Goal: Book appointment/travel/reservation

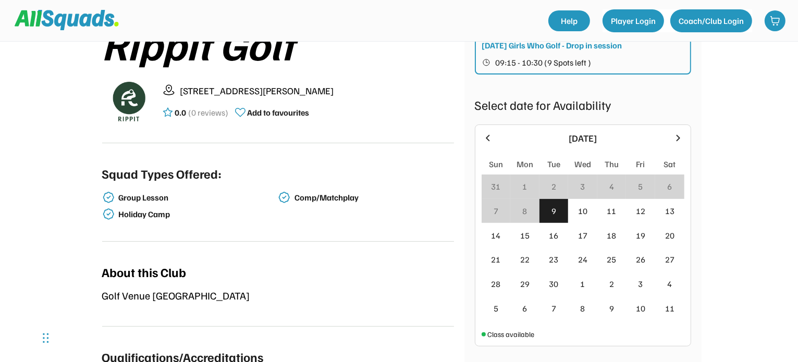
scroll to position [208, 0]
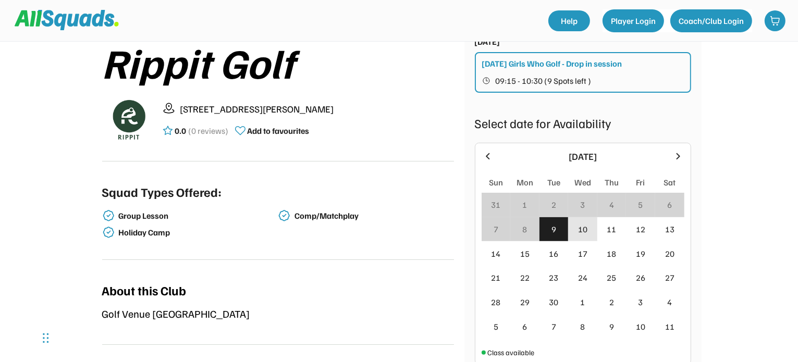
click at [581, 228] on div "10" at bounding box center [582, 229] width 9 height 13
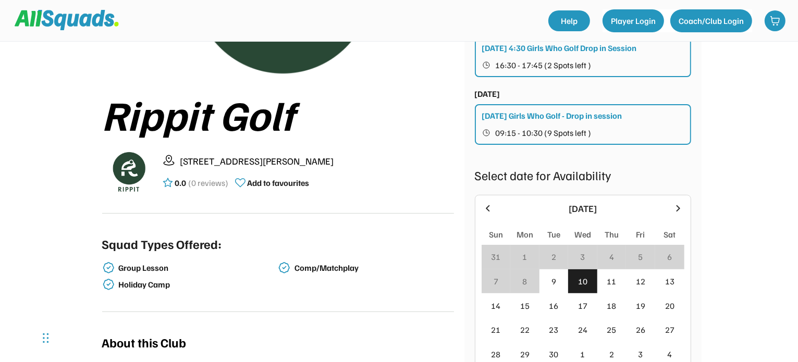
scroll to position [0, 0]
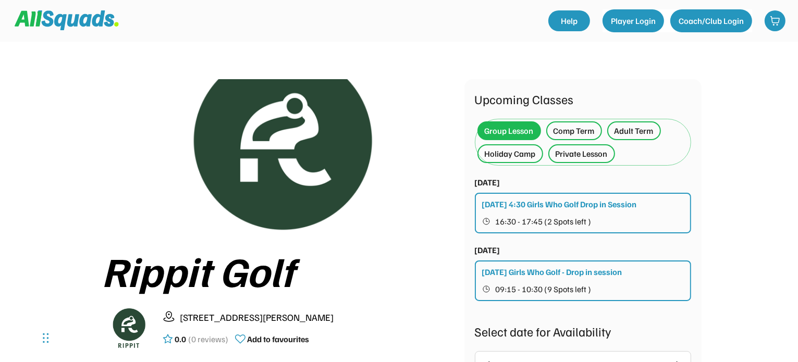
click at [632, 133] on div "Adult Term" at bounding box center [633, 131] width 39 height 13
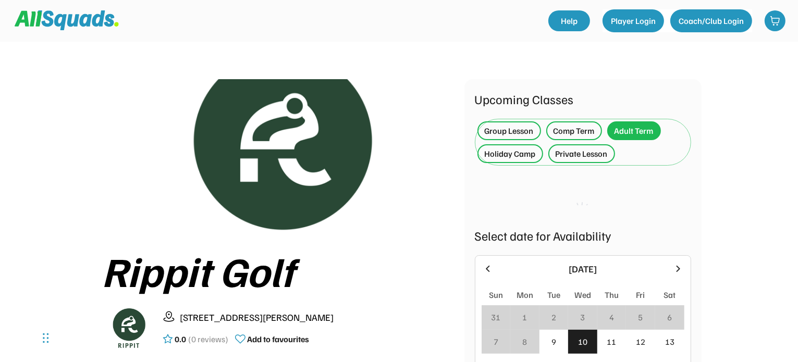
click at [586, 156] on div "Private Lesson" at bounding box center [581, 153] width 52 height 13
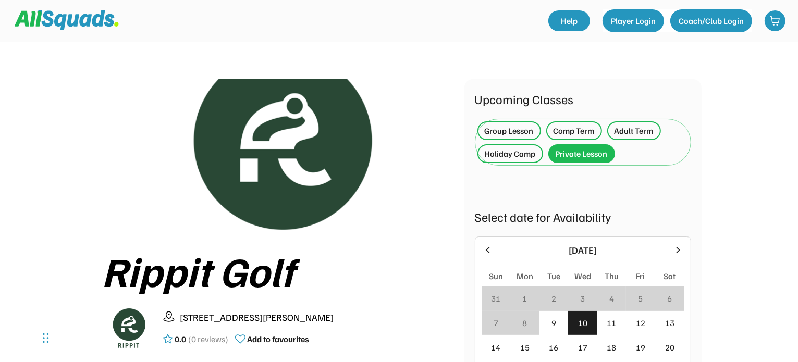
scroll to position [104, 0]
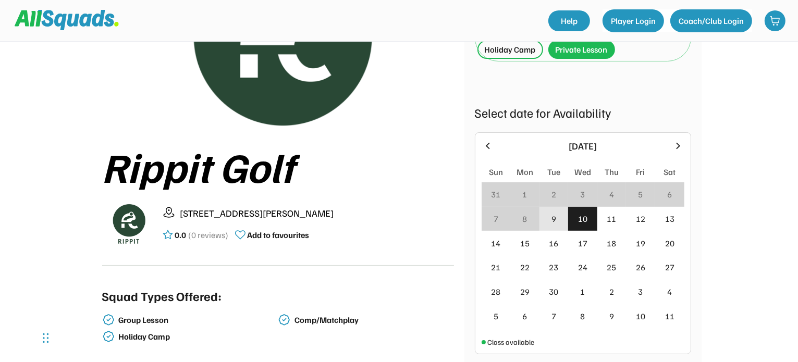
click at [554, 218] on div "9" at bounding box center [553, 219] width 5 height 13
click at [586, 221] on div "10" at bounding box center [582, 219] width 9 height 13
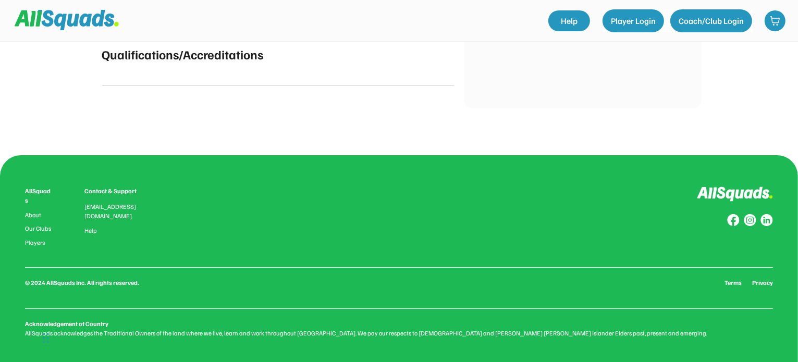
scroll to position [217, 0]
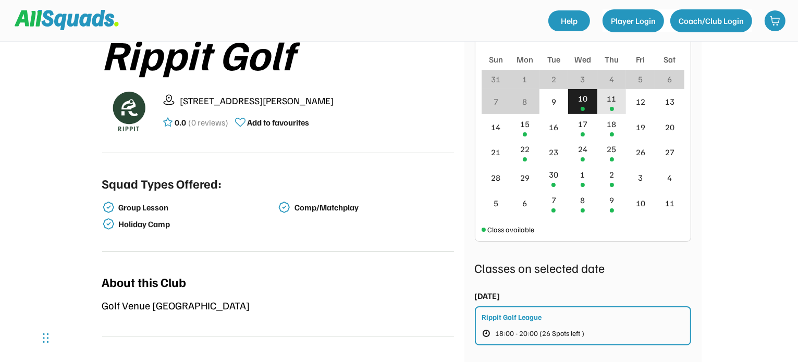
click at [611, 103] on div "11" at bounding box center [611, 98] width 9 height 13
click at [589, 100] on div "10" at bounding box center [582, 102] width 29 height 26
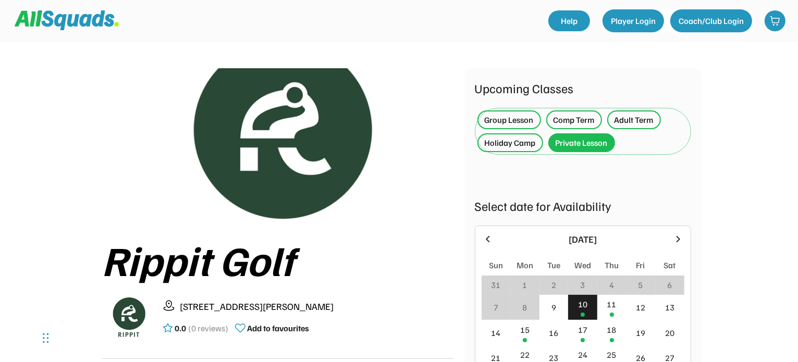
scroll to position [8, 0]
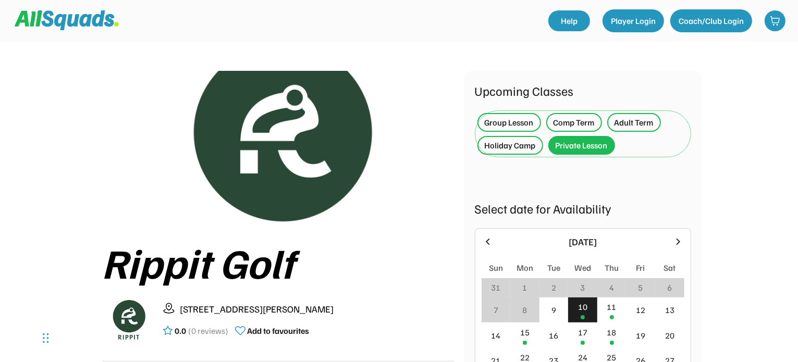
click at [598, 148] on div "Private Lesson" at bounding box center [581, 145] width 52 height 13
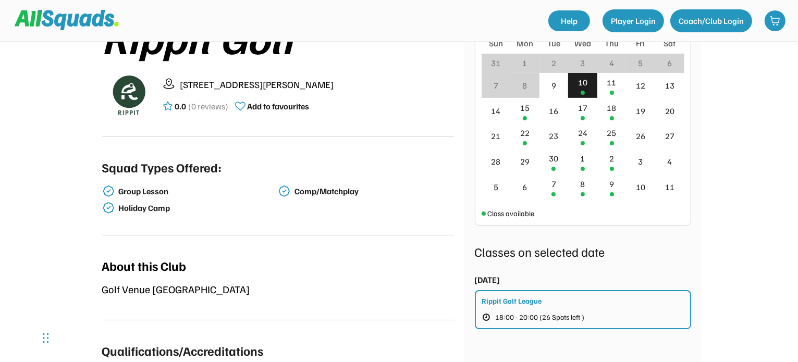
scroll to position [217, 0]
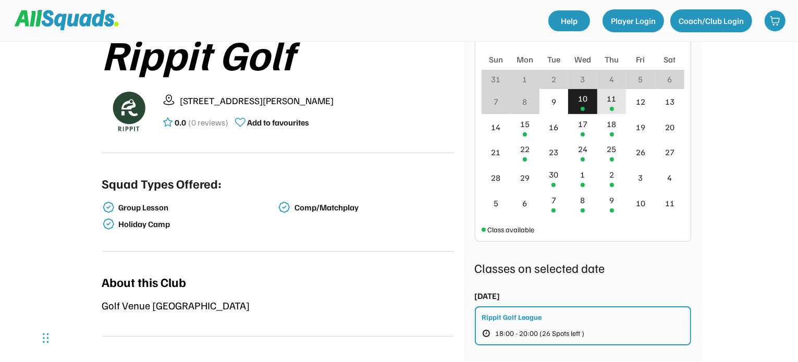
click at [610, 104] on div "11" at bounding box center [611, 102] width 29 height 26
click at [581, 104] on div "10" at bounding box center [582, 102] width 29 height 26
click at [528, 320] on div "Rippit Golf League" at bounding box center [512, 317] width 60 height 11
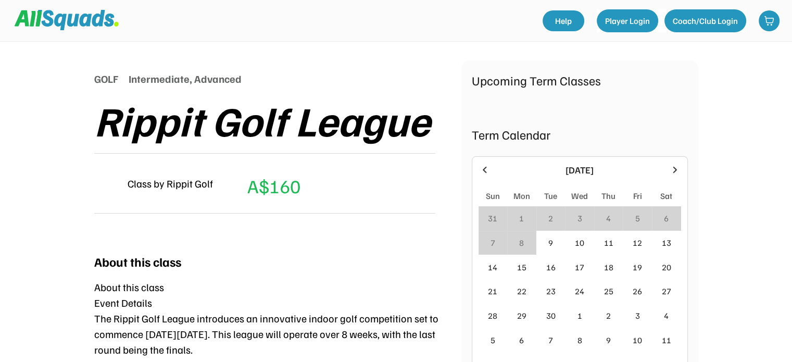
scroll to position [260, 0]
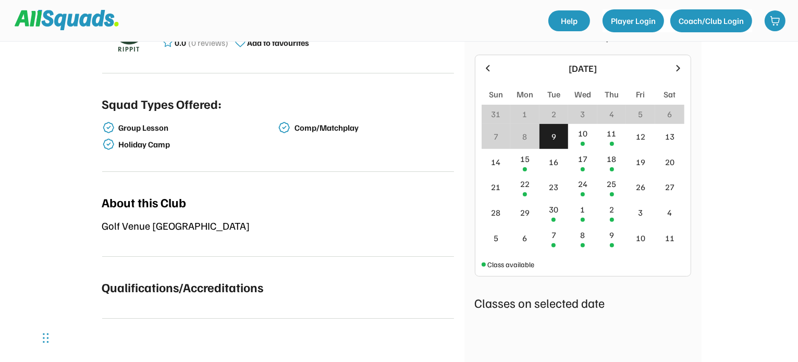
scroll to position [313, 0]
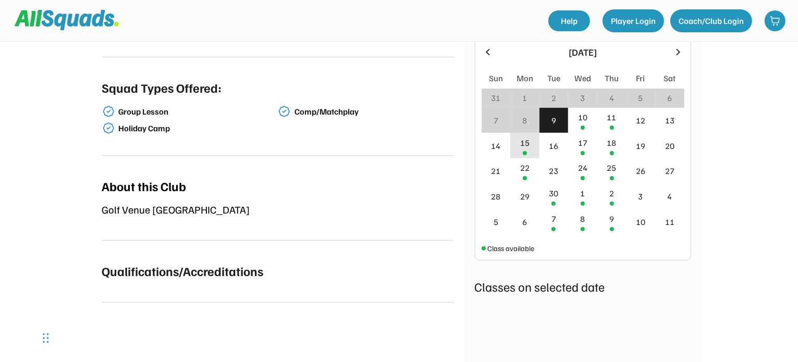
click at [526, 147] on div "15" at bounding box center [524, 146] width 29 height 26
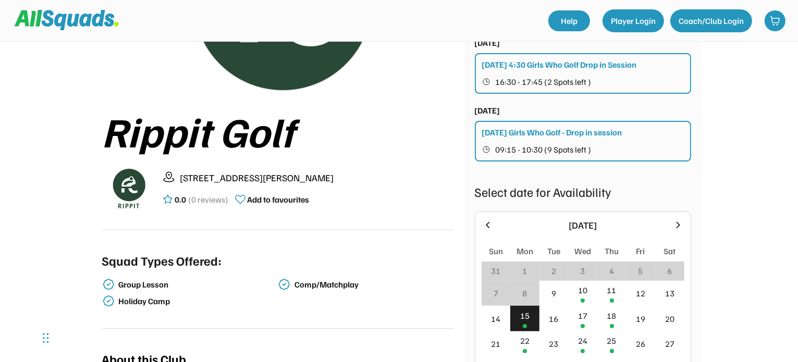
scroll to position [52, 0]
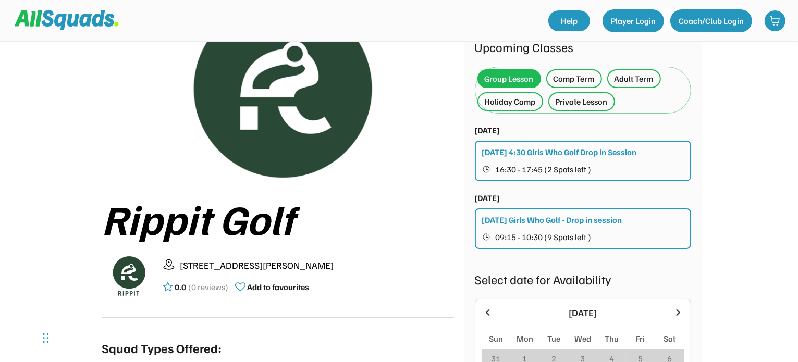
click at [575, 100] on div "Private Lesson" at bounding box center [581, 101] width 52 height 13
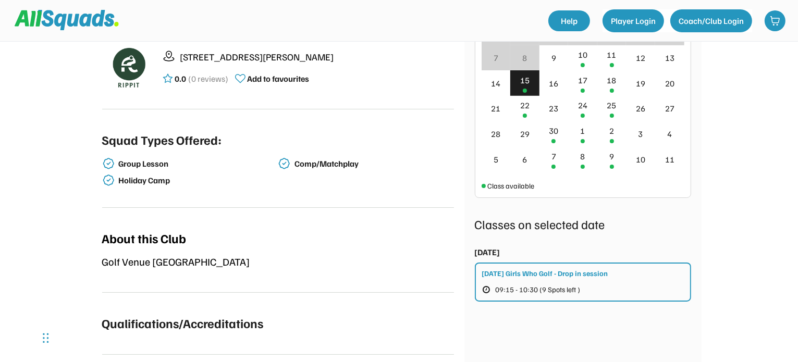
scroll to position [208, 0]
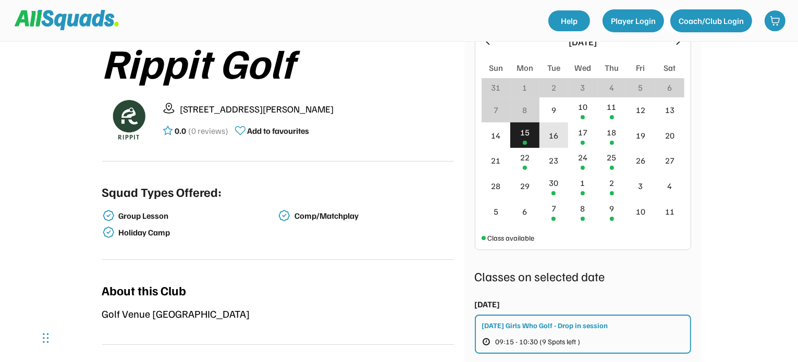
click at [560, 133] on div "16" at bounding box center [553, 135] width 29 height 26
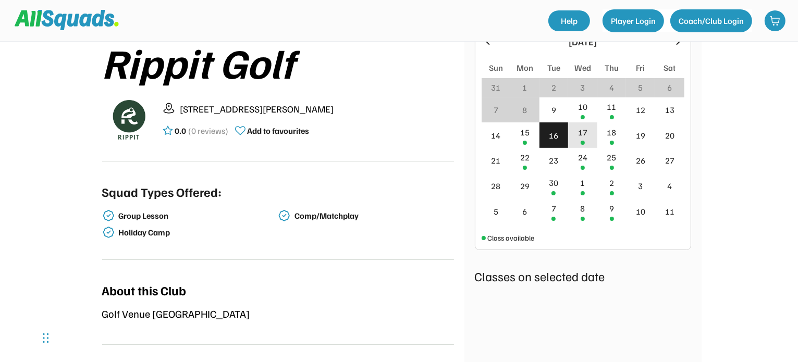
click at [582, 134] on div "17" at bounding box center [582, 132] width 9 height 13
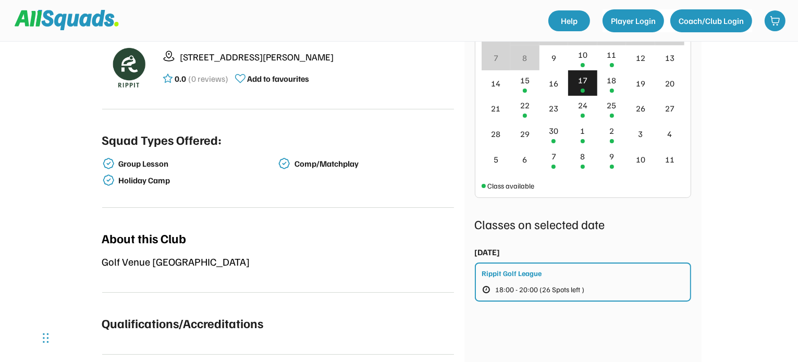
scroll to position [0, 0]
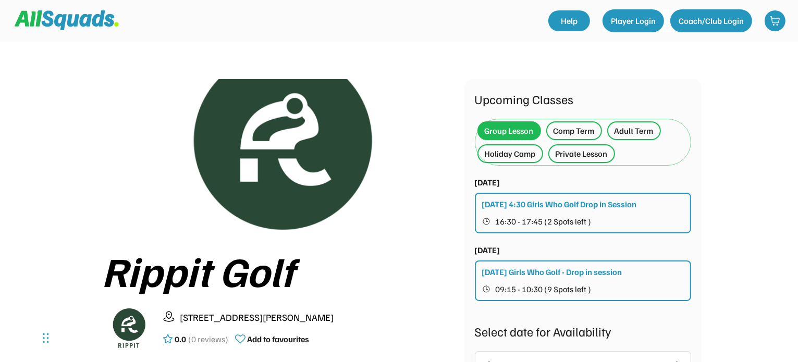
click at [580, 155] on div "Private Lesson" at bounding box center [581, 153] width 52 height 13
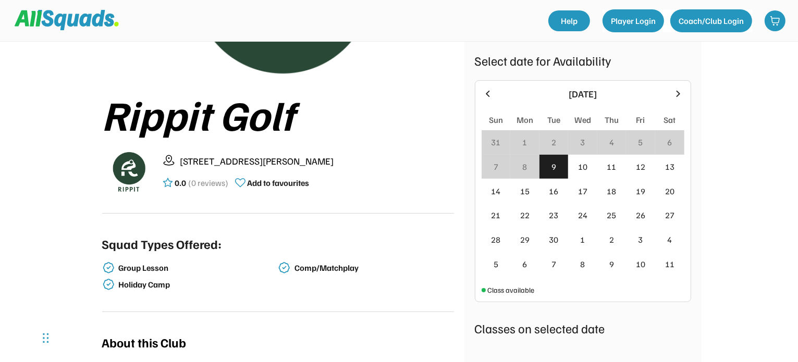
scroll to position [260, 0]
